Goal: Find specific page/section: Find specific page/section

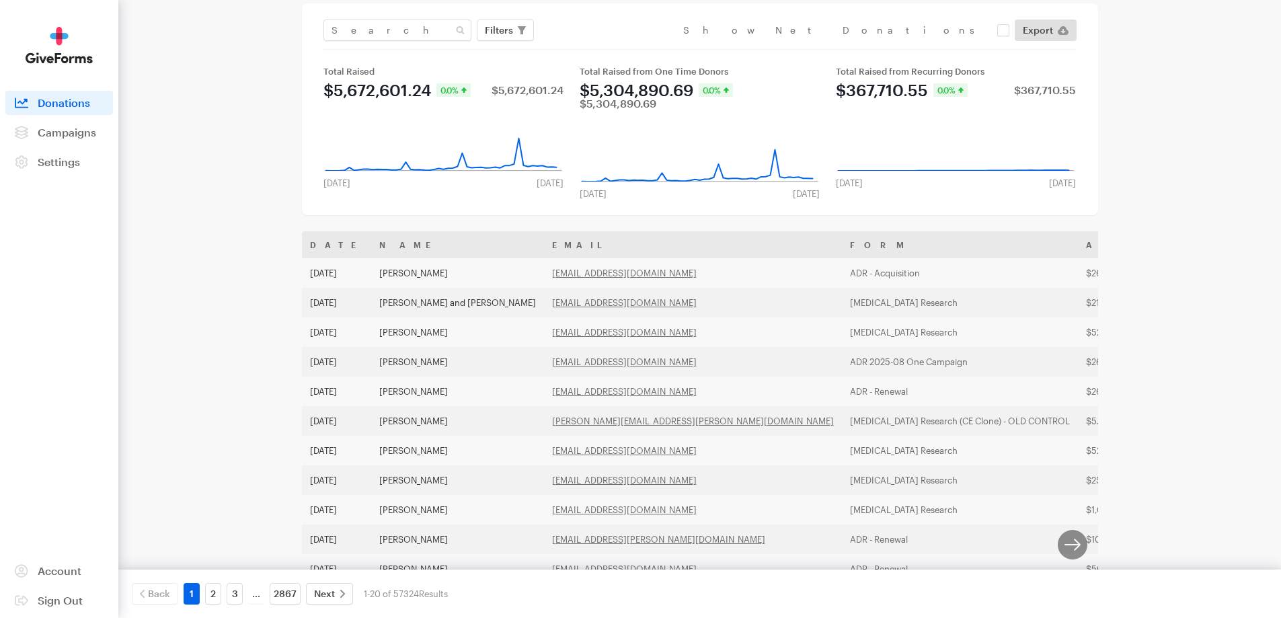
scroll to position [50, 0]
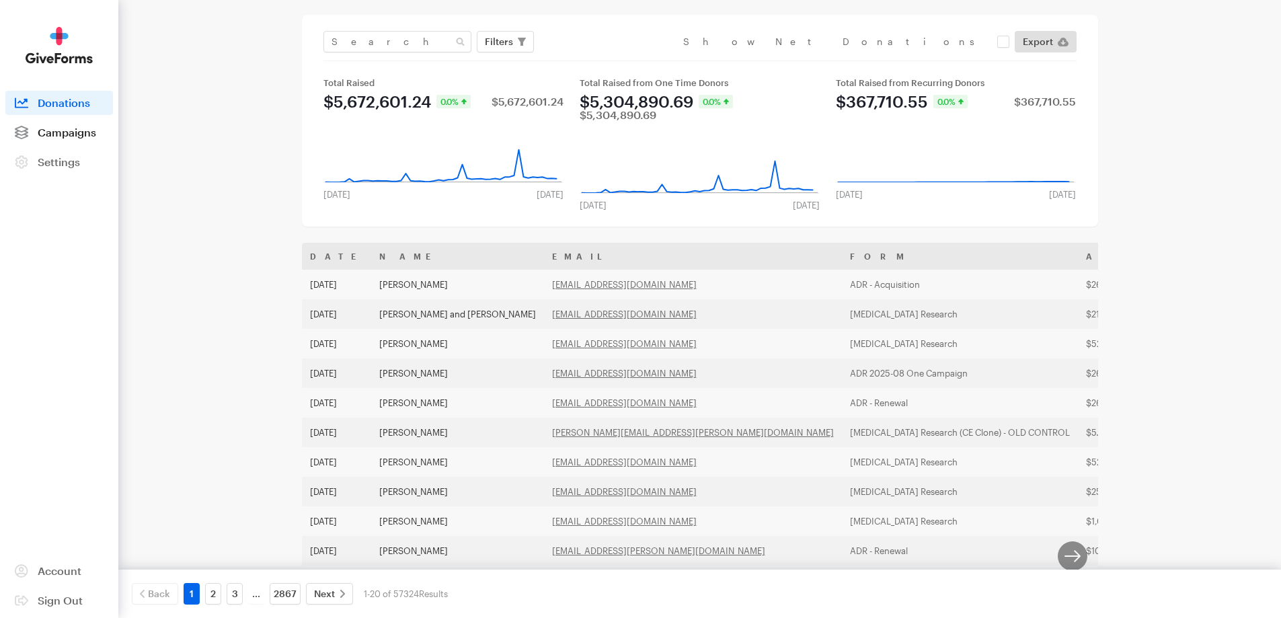
click at [89, 136] on span "Campaigns" at bounding box center [67, 132] width 59 height 13
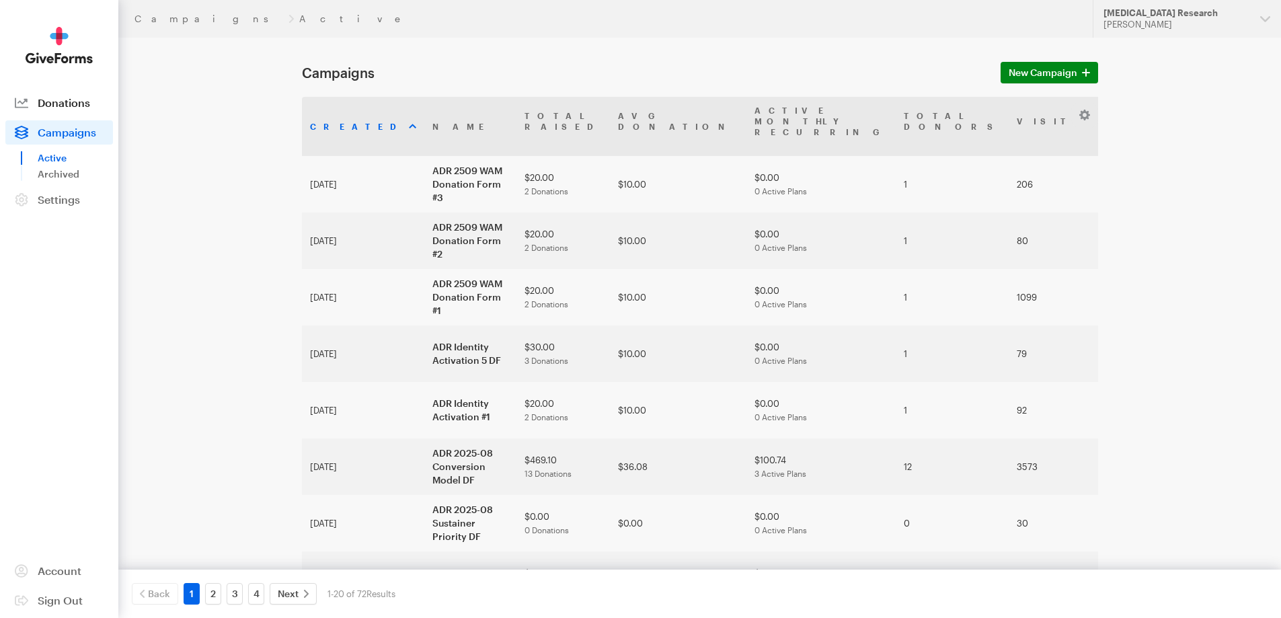
click at [79, 112] on link "Donations" at bounding box center [59, 103] width 108 height 24
